Goal: Task Accomplishment & Management: Complete application form

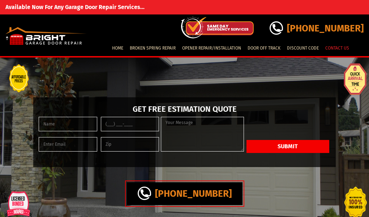
drag, startPoint x: 75, startPoint y: 121, endPoint x: 85, endPoint y: 128, distance: 12.2
click at [75, 121] on input "text" at bounding box center [68, 124] width 59 height 14
type input "Angela Hill"
type input "angela.finestcleaners@gmail.com"
type input "22201"
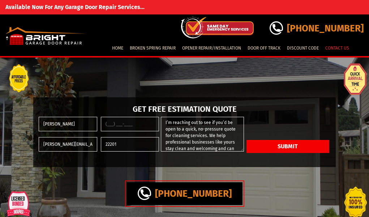
type textarea "I’m reaching out to see if you’d be open to a quick, no-pressure quote for clea…"
click at [104, 126] on input "tel" at bounding box center [130, 124] width 59 height 14
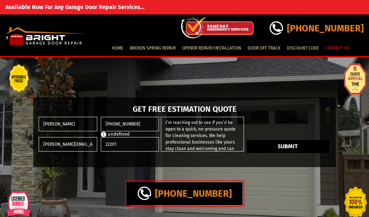
type input "(408) 585-5364"
click at [271, 146] on button "Submit" at bounding box center [287, 146] width 83 height 13
